Goal: Information Seeking & Learning: Check status

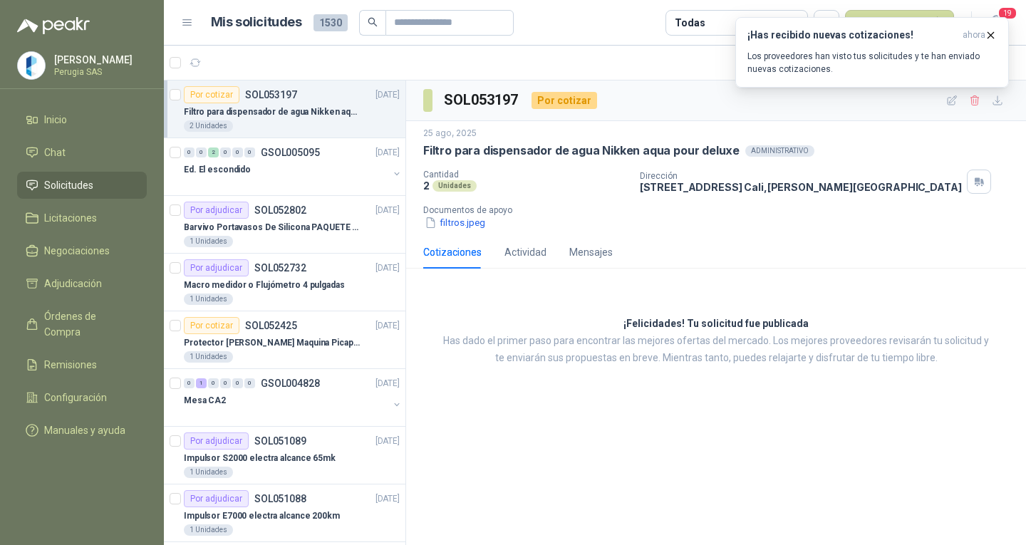
click at [596, 435] on div "SOL053197 Por cotizar [DATE] Filtro para dispensador de agua Nikken aqua pour d…" at bounding box center [716, 313] width 620 height 465
click at [694, 431] on div "SOL053197 Por cotizar [DATE] Filtro para dispensador de agua Nikken aqua pour d…" at bounding box center [716, 313] width 620 height 465
drag, startPoint x: 679, startPoint y: 463, endPoint x: 674, endPoint y: 416, distance: 47.2
click at [675, 460] on div "SOL053197 Por cotizar [DATE] Filtro para dispensador de agua Nikken aqua pour d…" at bounding box center [716, 313] width 620 height 465
drag, startPoint x: 674, startPoint y: 416, endPoint x: 676, endPoint y: 473, distance: 57.1
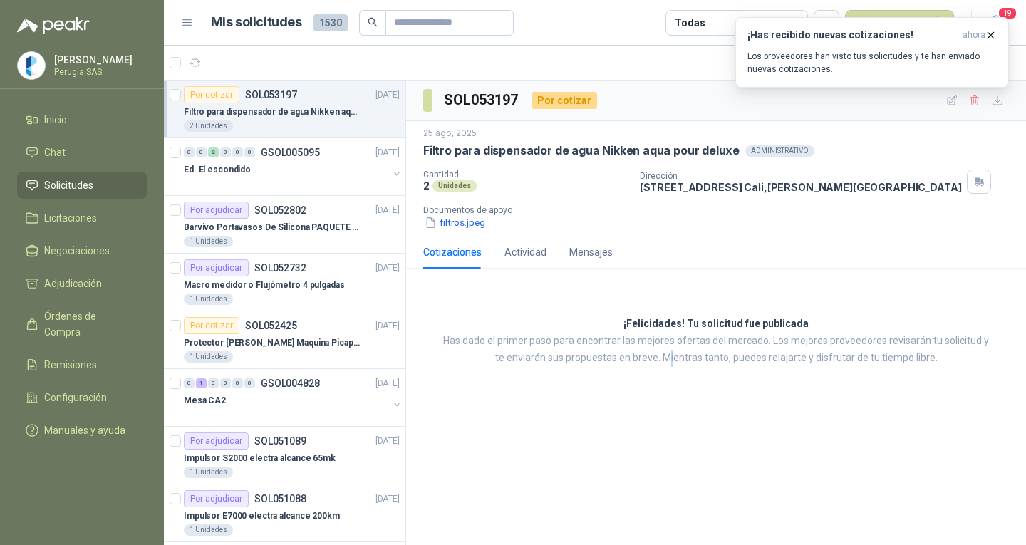
click at [676, 434] on div "SOL053197 Por cotizar [DATE] Filtro para dispensador de agua Nikken aqua pour d…" at bounding box center [716, 313] width 620 height 465
click at [682, 460] on div "SOL053197 Por cotizar [DATE] Filtro para dispensador de agua Nikken aqua pour d…" at bounding box center [716, 313] width 620 height 465
click at [300, 199] on article "Por adjudicar SOL052802 [DATE] Barvivo Portavasos De Silicona PAQUETE 6 Unidade…" at bounding box center [285, 225] width 242 height 58
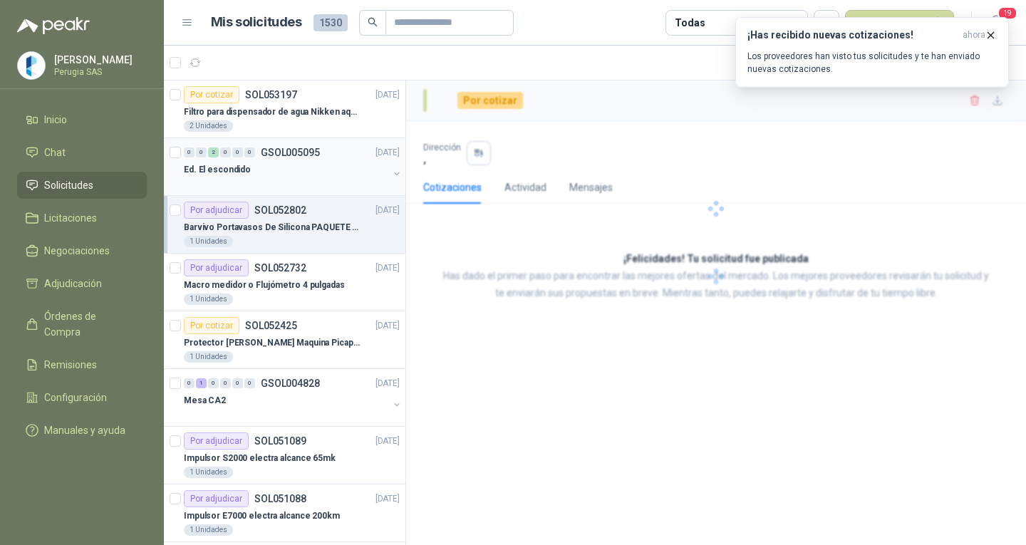
click at [302, 165] on div "Ed. El escondido" at bounding box center [286, 169] width 205 height 17
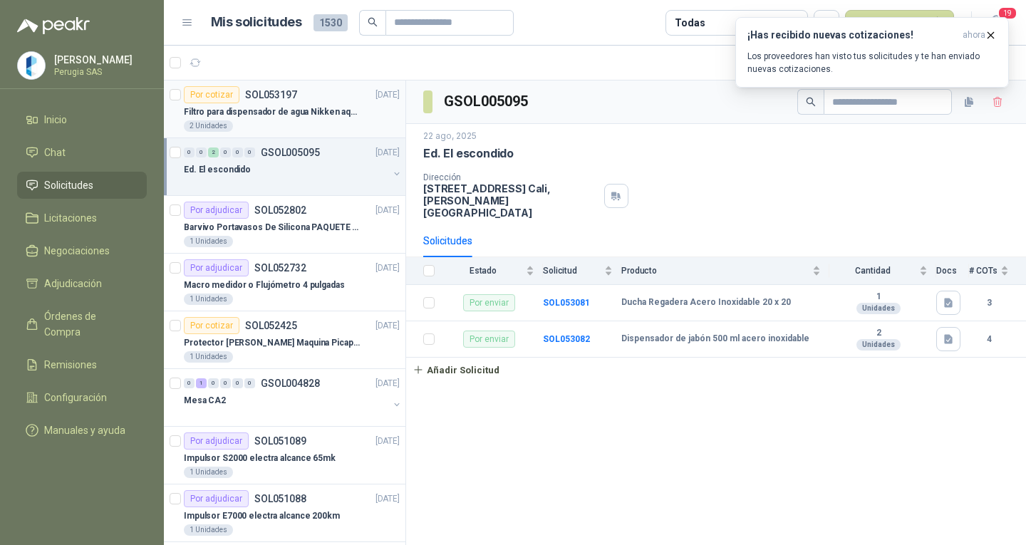
click at [294, 96] on p "SOL053197" at bounding box center [271, 95] width 52 height 10
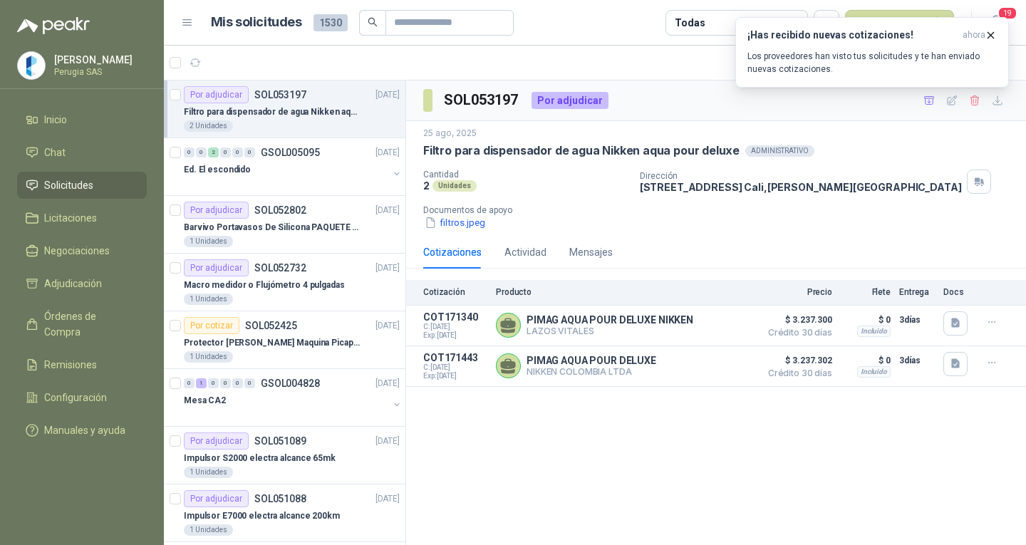
click at [284, 135] on article "Por adjudicar SOL053197 [DATE] Filtro para dispensador de agua Nikken aqua pour…" at bounding box center [285, 110] width 242 height 58
click at [286, 162] on div "Ed. El escondido" at bounding box center [286, 169] width 205 height 17
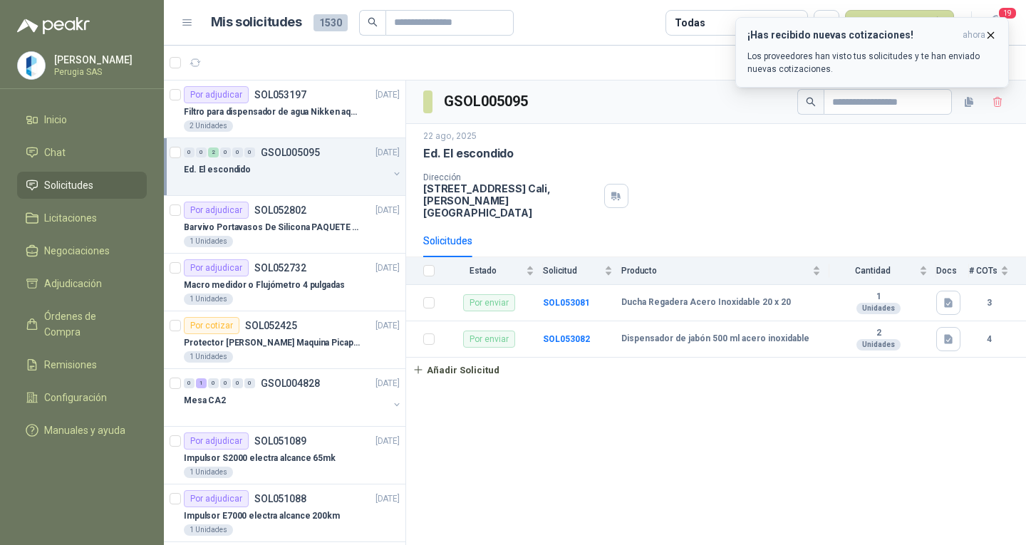
click at [991, 33] on icon "button" at bounding box center [991, 35] width 12 height 12
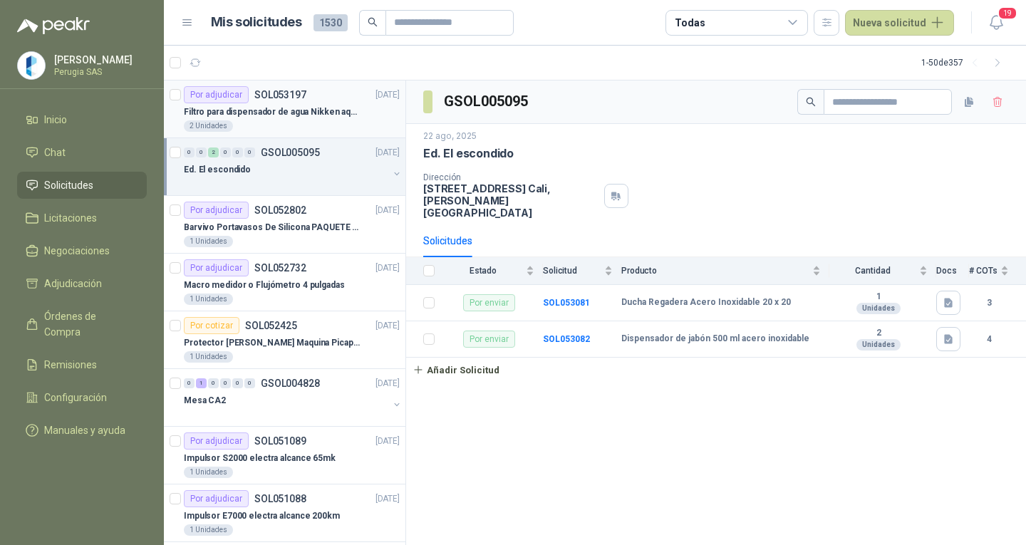
click at [267, 108] on p "Filtro para dispensador de agua Nikken aqua pour deluxe" at bounding box center [272, 112] width 177 height 14
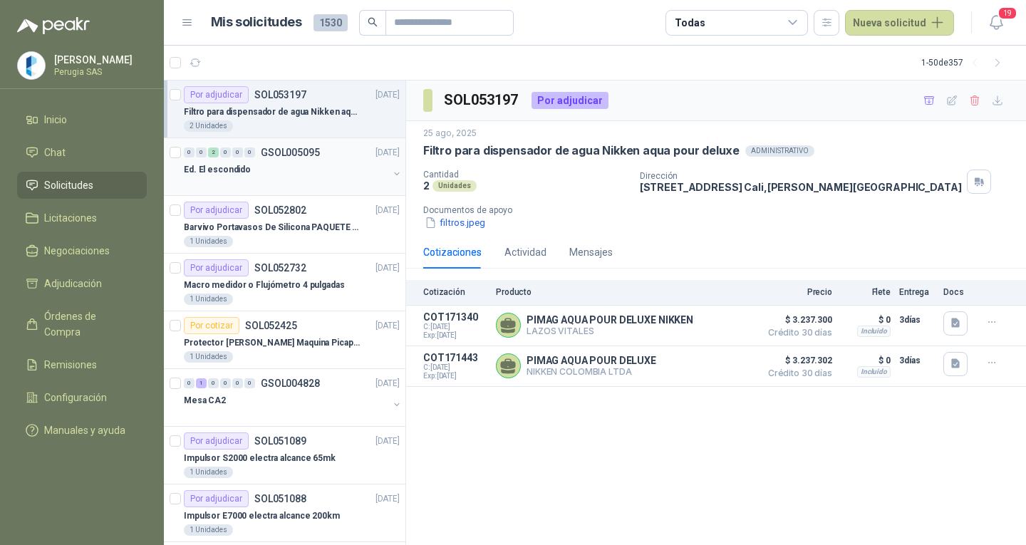
click at [287, 170] on div "Ed. El escondido" at bounding box center [286, 169] width 205 height 17
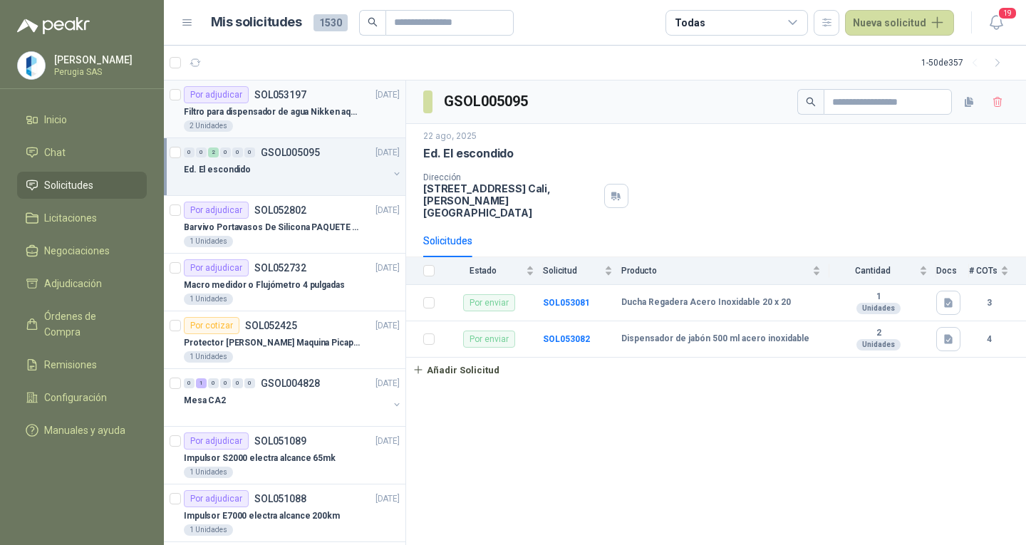
click at [272, 117] on p "Filtro para dispensador de agua Nikken aqua pour deluxe" at bounding box center [272, 112] width 177 height 14
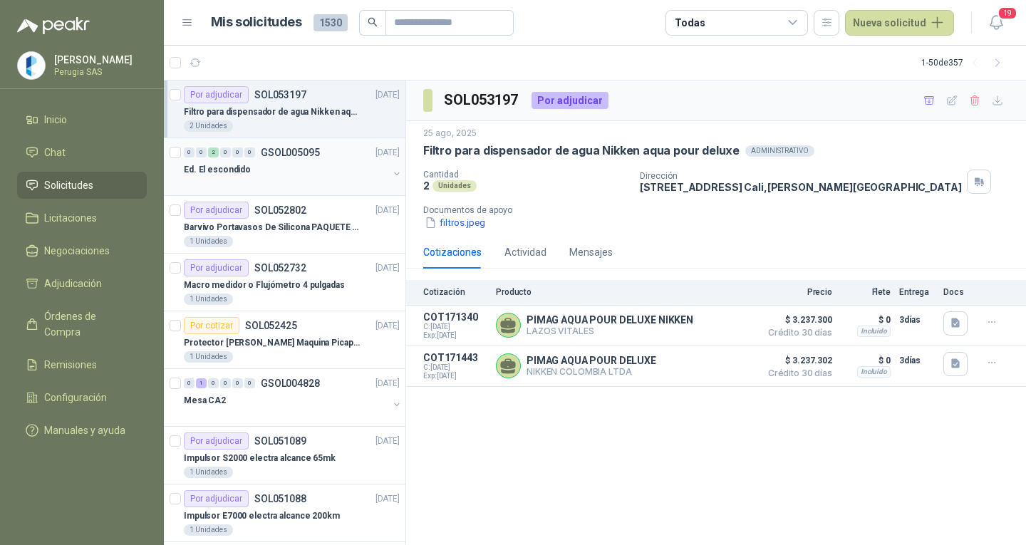
click at [273, 163] on div "Ed. El escondido" at bounding box center [286, 169] width 205 height 17
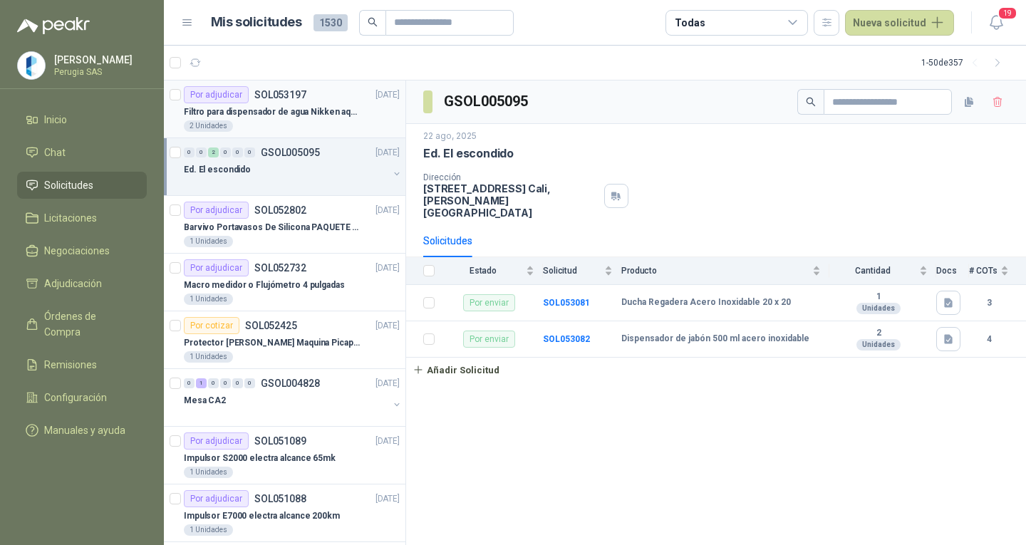
click at [274, 103] on div "Filtro para dispensador de agua Nikken aqua pour deluxe" at bounding box center [292, 111] width 216 height 17
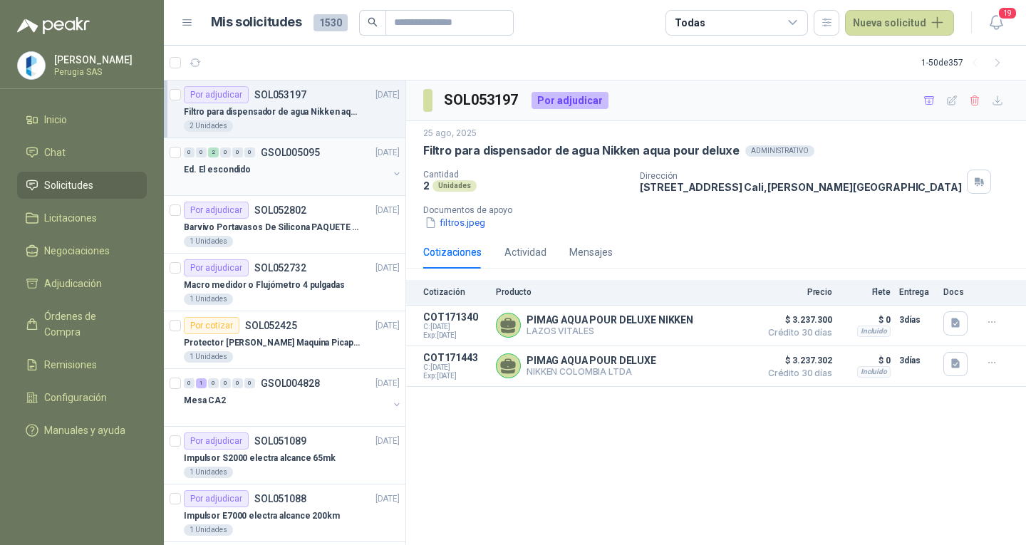
click at [274, 161] on div "Ed. El escondido" at bounding box center [286, 169] width 205 height 17
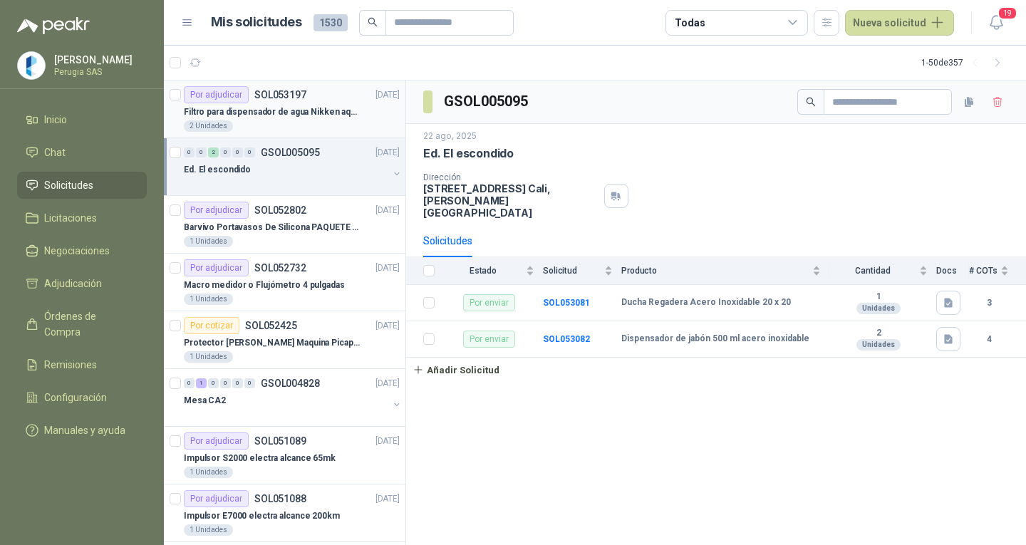
click at [275, 103] on div "Por adjudicar SOL053197" at bounding box center [245, 94] width 123 height 17
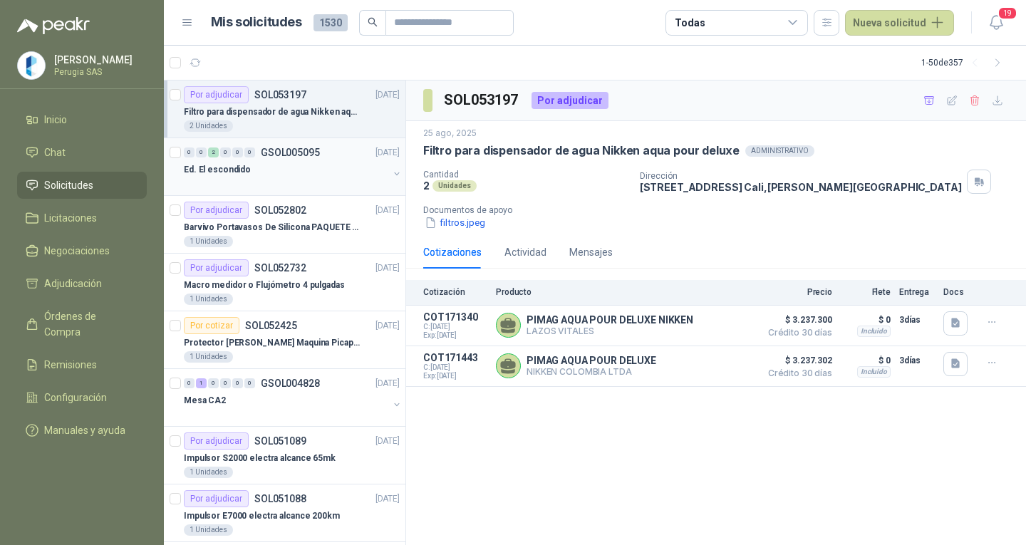
click at [283, 160] on div "0 0 2 0 0 0 GSOL005095 [DATE]" at bounding box center [293, 152] width 219 height 17
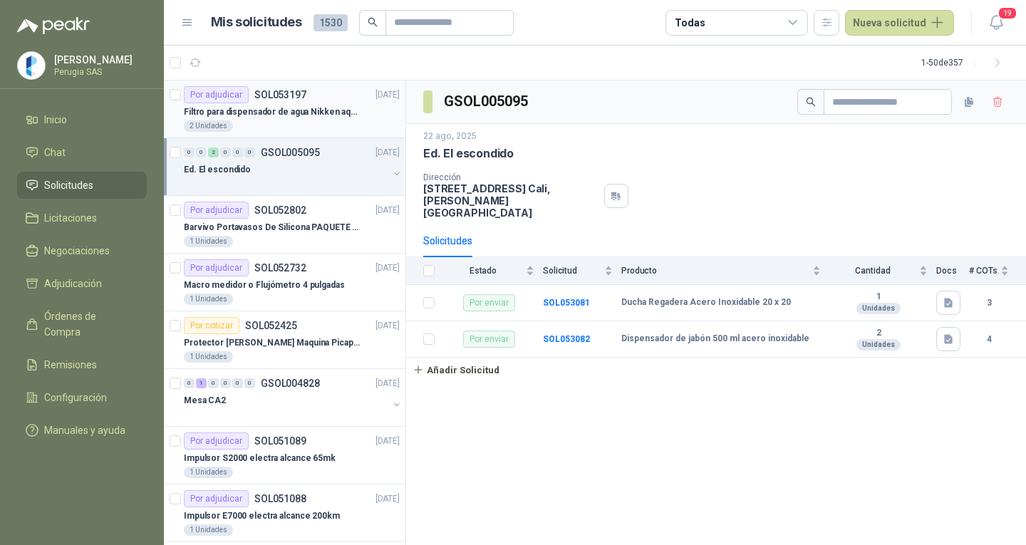
click at [274, 103] on div "Por adjudicar SOL053197" at bounding box center [245, 94] width 123 height 17
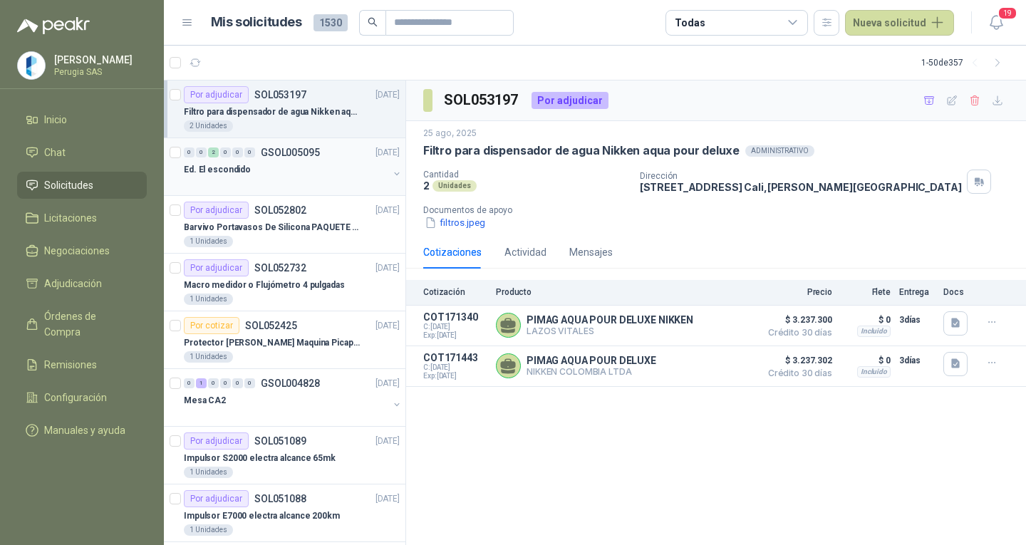
click at [287, 154] on p "GSOL005095" at bounding box center [290, 153] width 59 height 10
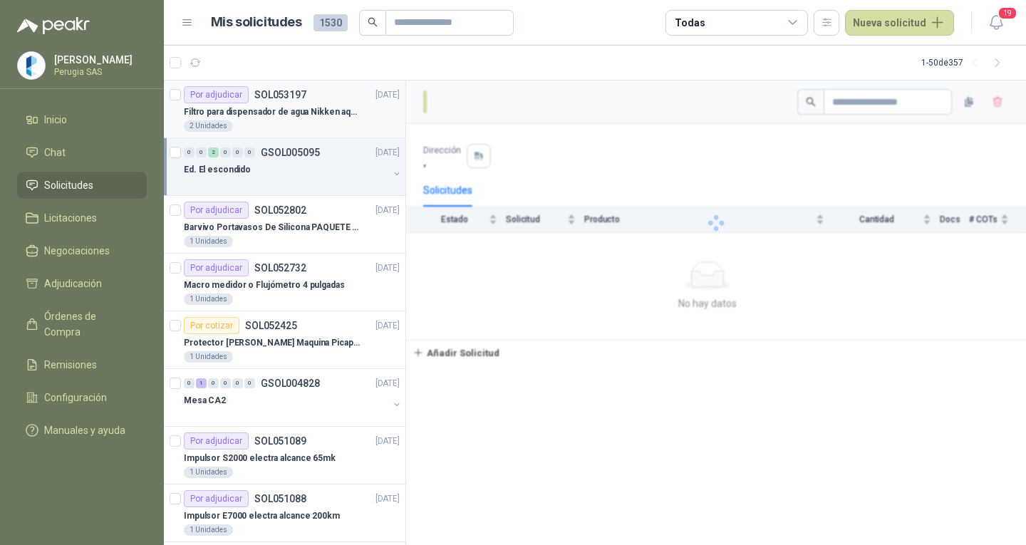
click at [287, 113] on p "Filtro para dispensador de agua Nikken aqua pour deluxe" at bounding box center [272, 112] width 177 height 14
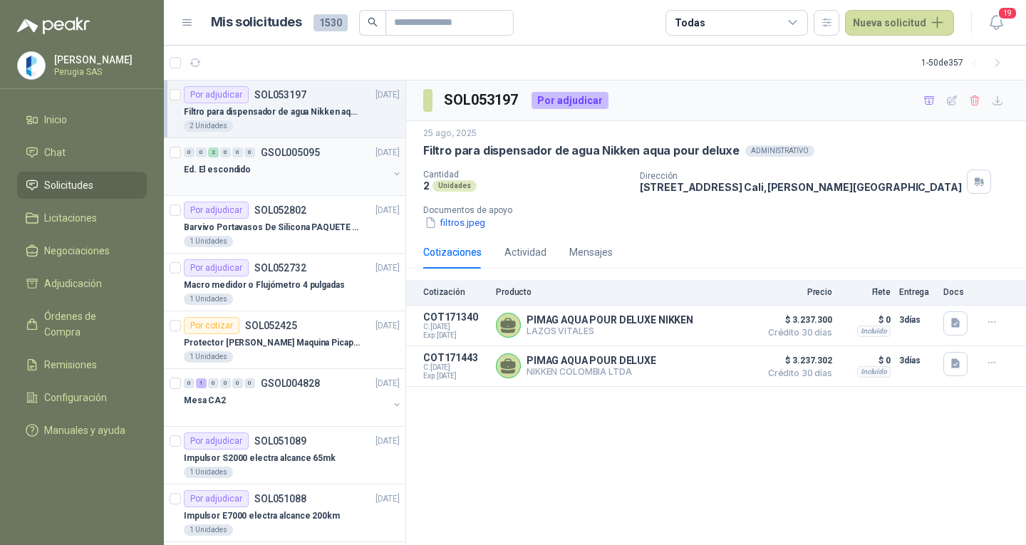
click at [281, 171] on div "Ed. El escondido" at bounding box center [286, 169] width 205 height 17
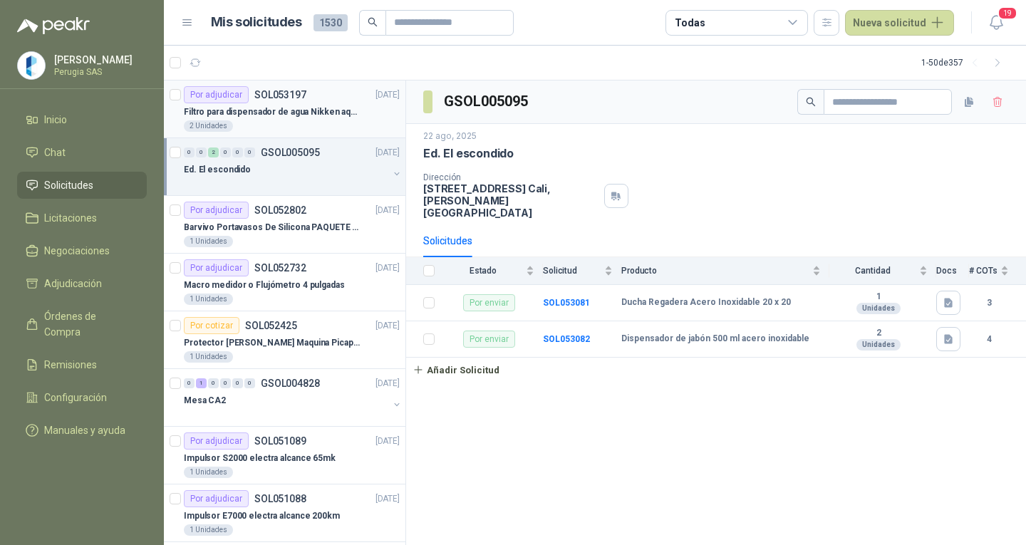
click at [281, 124] on div "2 Unidades" at bounding box center [292, 125] width 216 height 11
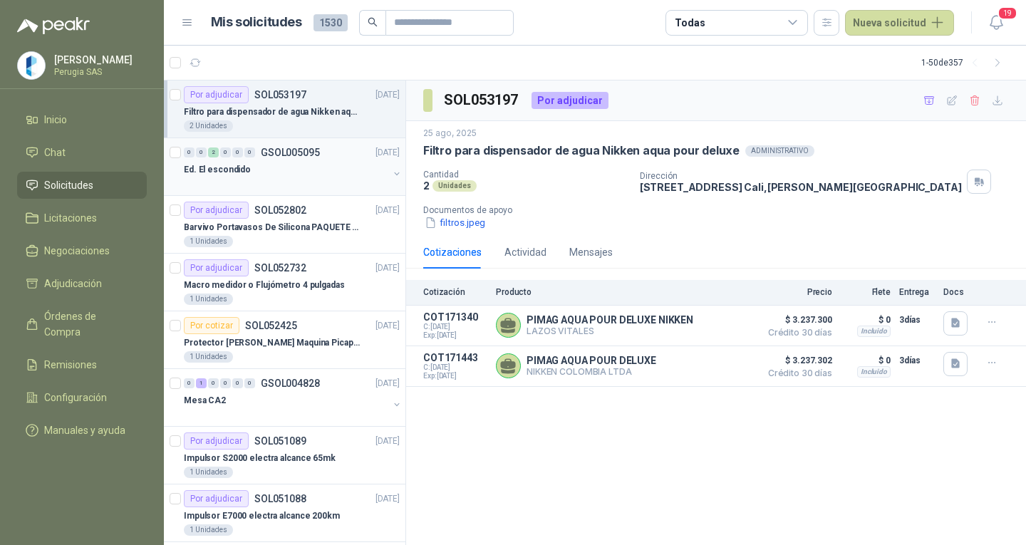
click at [281, 160] on div "0 0 2 0 0 0 GSOL005095 [DATE]" at bounding box center [293, 152] width 219 height 17
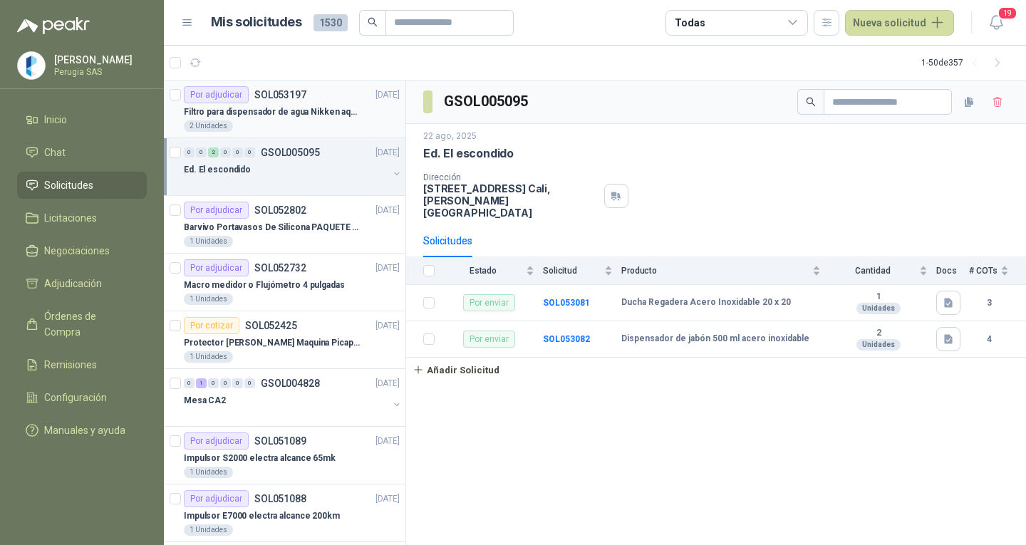
click at [293, 105] on p "Filtro para dispensador de agua Nikken aqua pour deluxe" at bounding box center [272, 112] width 177 height 14
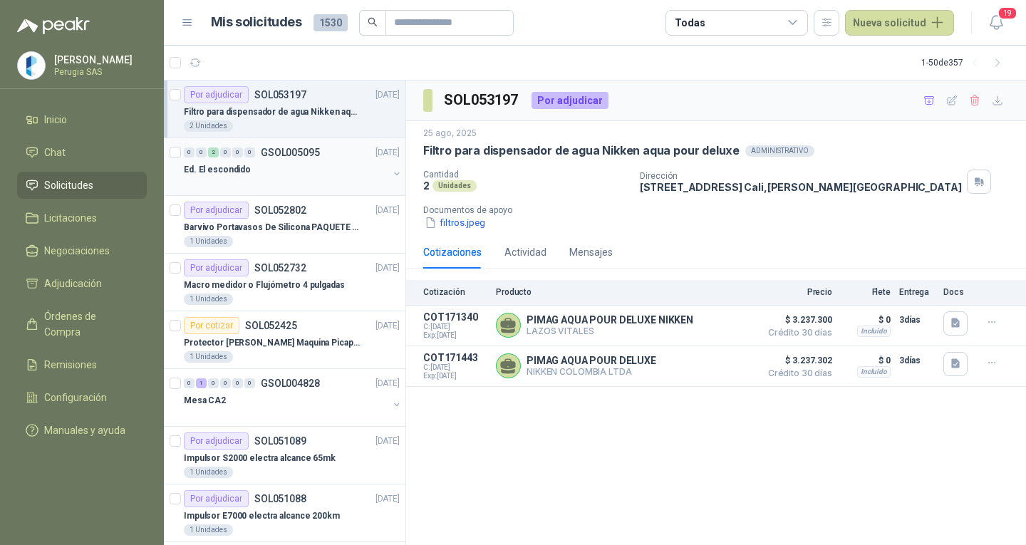
click at [287, 164] on div "Ed. El escondido" at bounding box center [286, 169] width 205 height 17
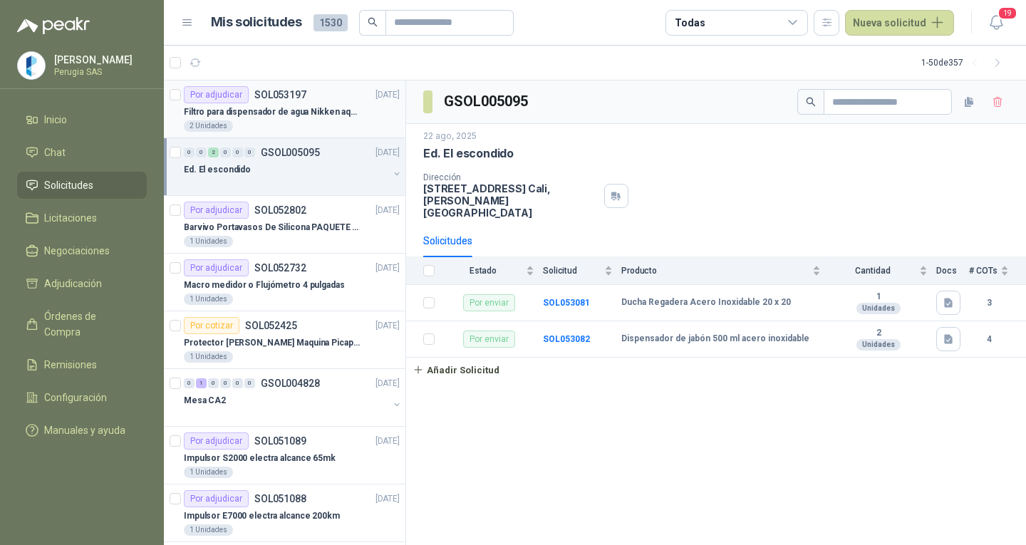
click at [275, 103] on div "Por adjudicar SOL053197" at bounding box center [245, 94] width 123 height 17
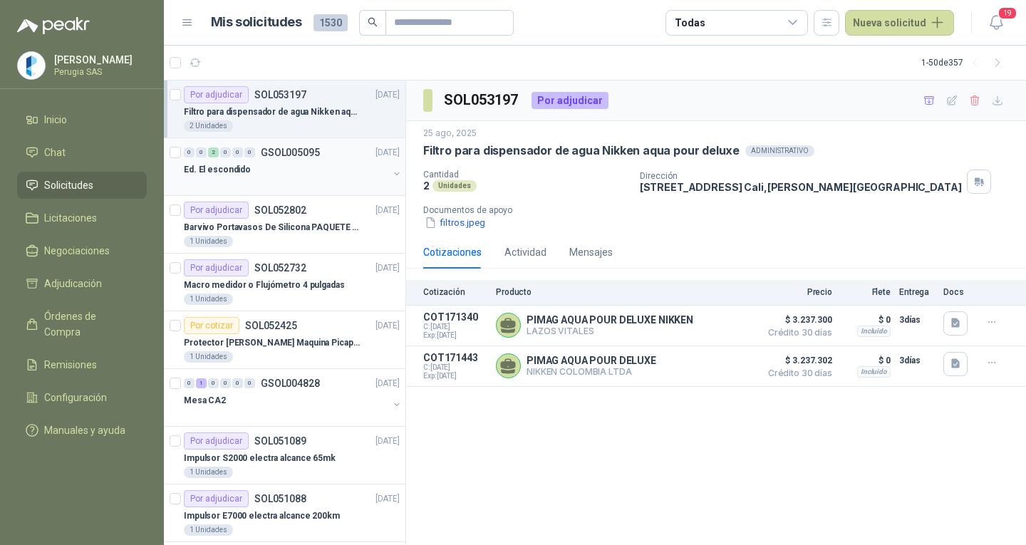
click at [267, 178] on div at bounding box center [286, 183] width 205 height 11
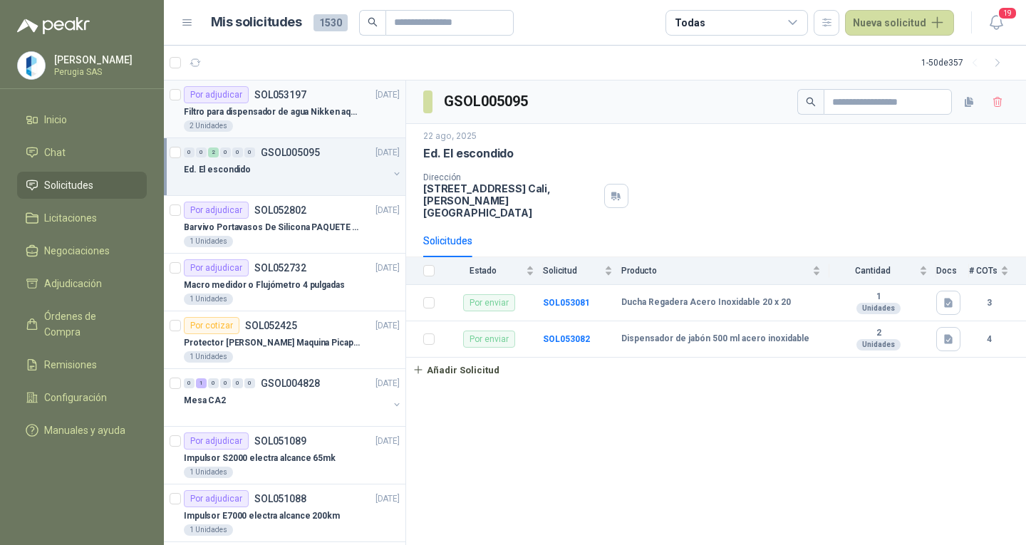
click at [275, 103] on div "Filtro para dispensador de agua Nikken aqua pour deluxe" at bounding box center [292, 111] width 216 height 17
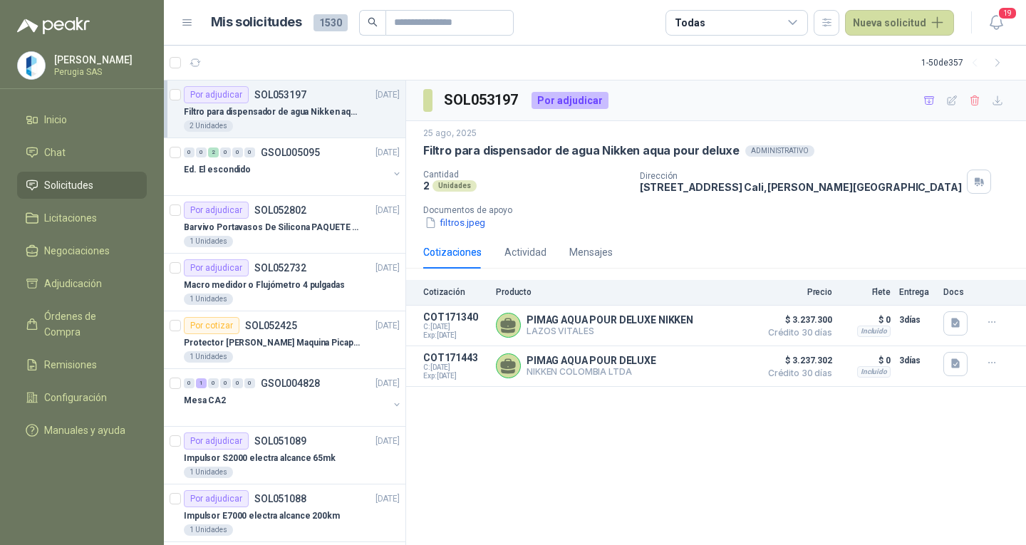
click at [274, 101] on div "Por adjudicar SOL053197" at bounding box center [245, 94] width 123 height 17
click at [277, 162] on div "Ed. El escondido" at bounding box center [286, 169] width 205 height 17
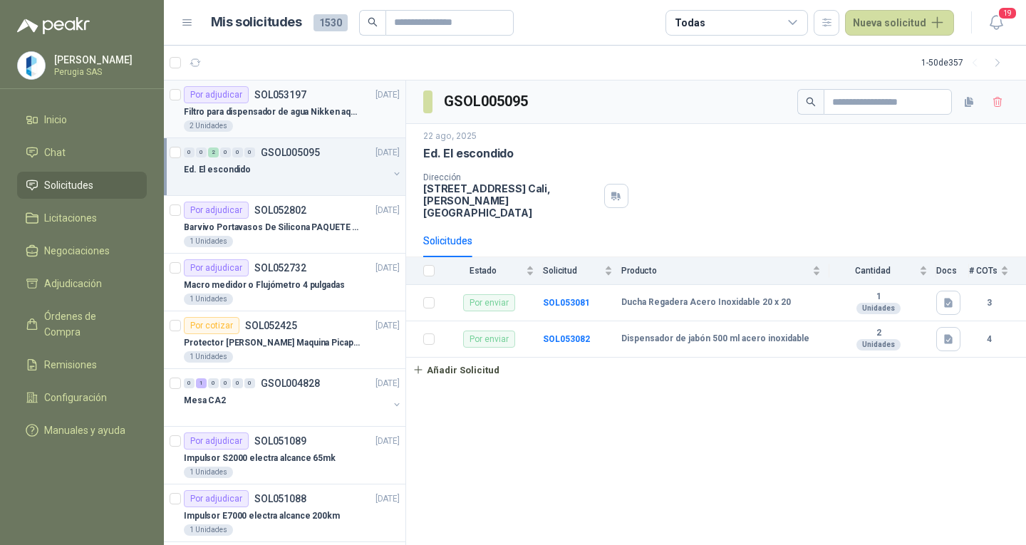
click at [276, 104] on div "Filtro para dispensador de agua Nikken aqua pour deluxe" at bounding box center [292, 111] width 216 height 17
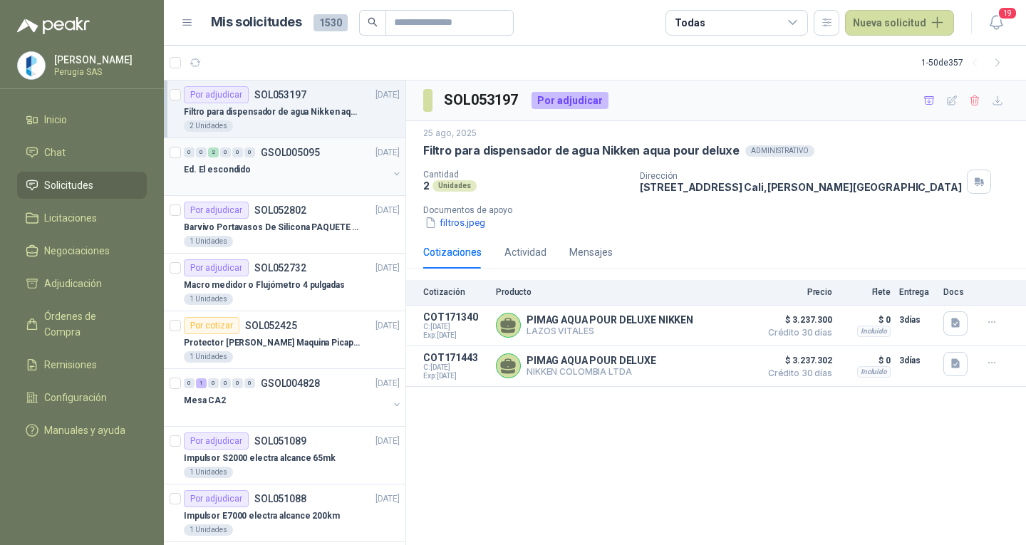
click at [282, 171] on div "Ed. El escondido" at bounding box center [286, 169] width 205 height 17
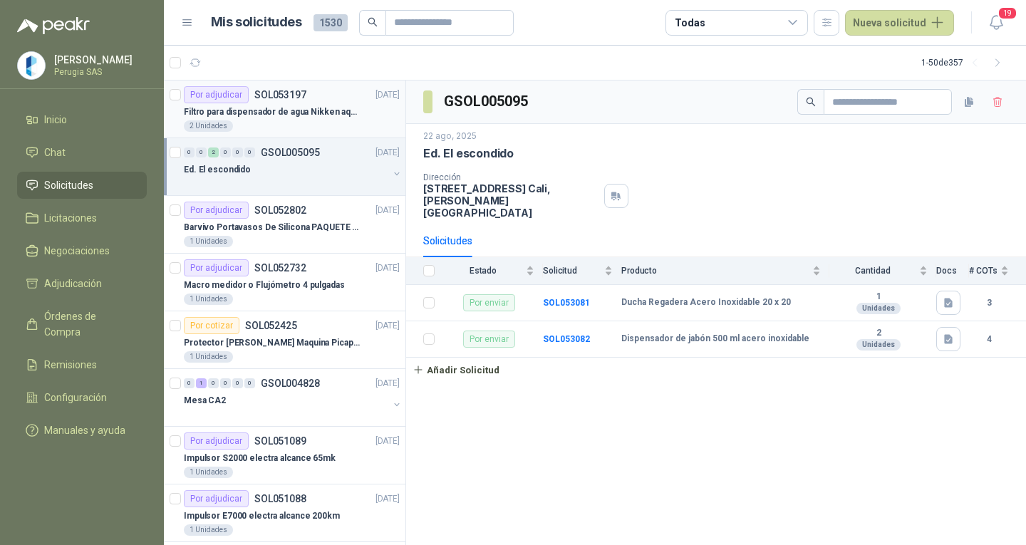
click at [276, 101] on div "Por adjudicar SOL053197" at bounding box center [245, 94] width 123 height 17
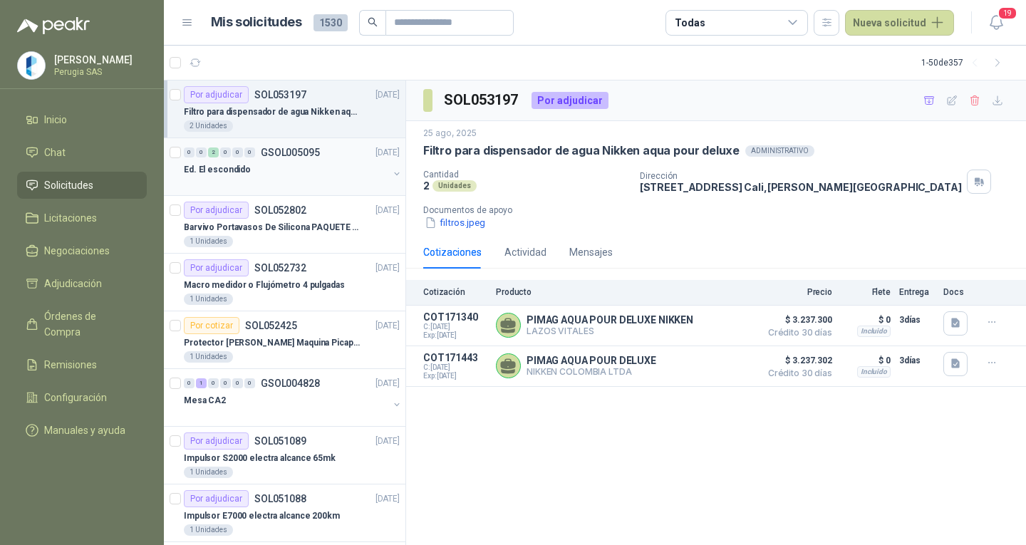
click at [284, 163] on div "Ed. El escondido" at bounding box center [286, 169] width 205 height 17
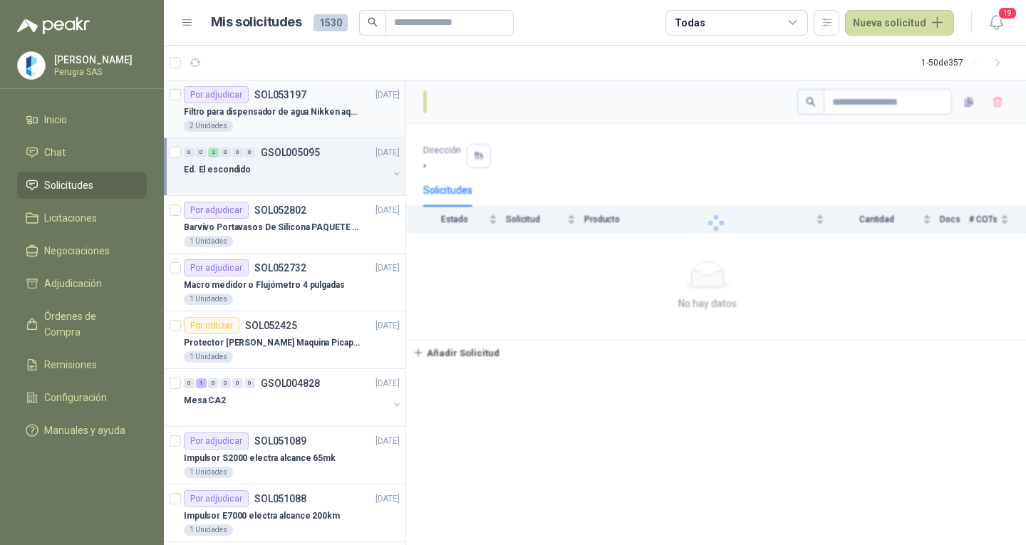
click at [271, 106] on p "Filtro para dispensador de agua Nikken aqua pour deluxe" at bounding box center [272, 112] width 177 height 14
